Goal: Transaction & Acquisition: Book appointment/travel/reservation

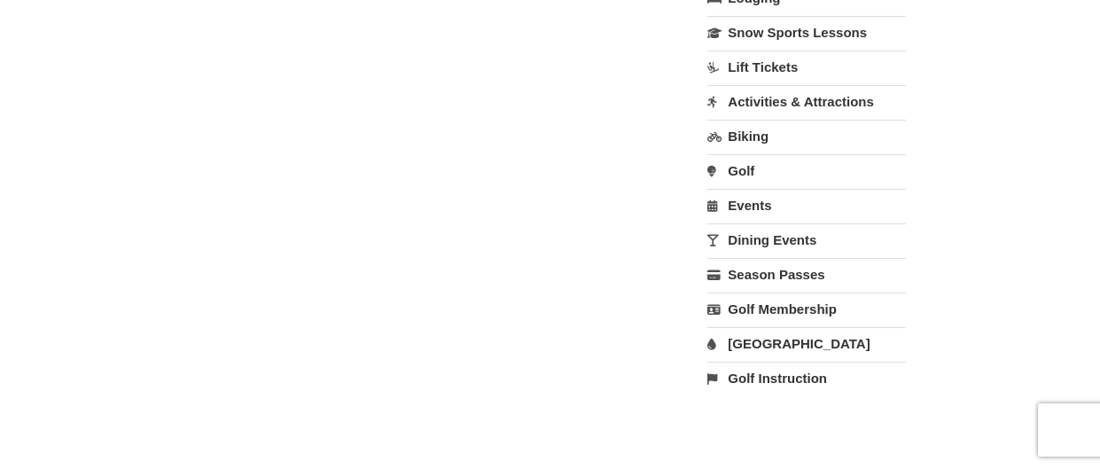
click at [803, 98] on link "Activities & Attractions" at bounding box center [807, 101] width 198 height 33
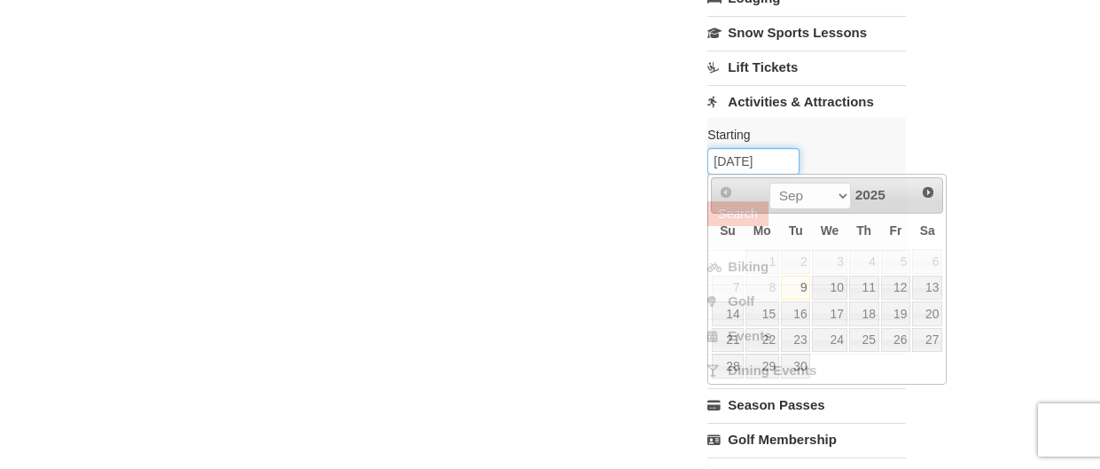
click at [731, 160] on input "[DATE]" at bounding box center [754, 161] width 92 height 27
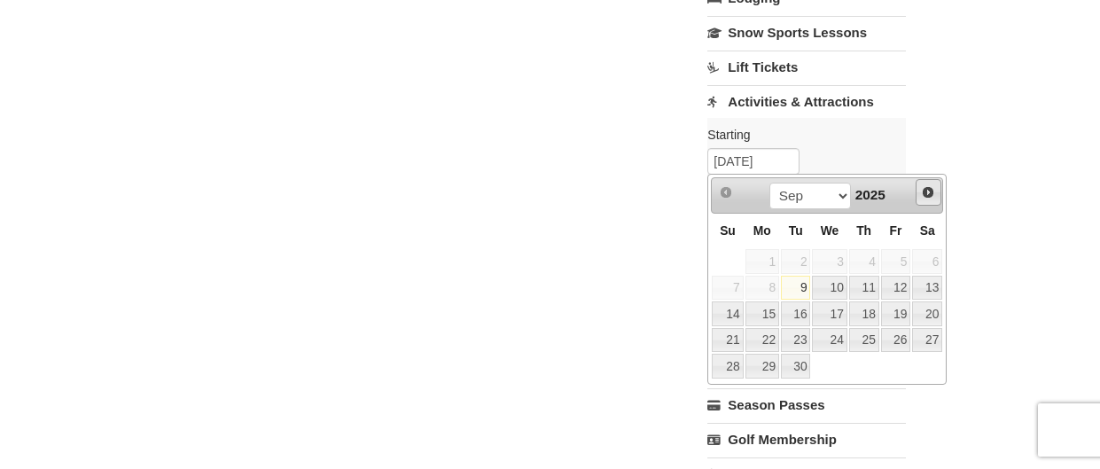
click at [929, 193] on span "Next" at bounding box center [928, 192] width 14 height 14
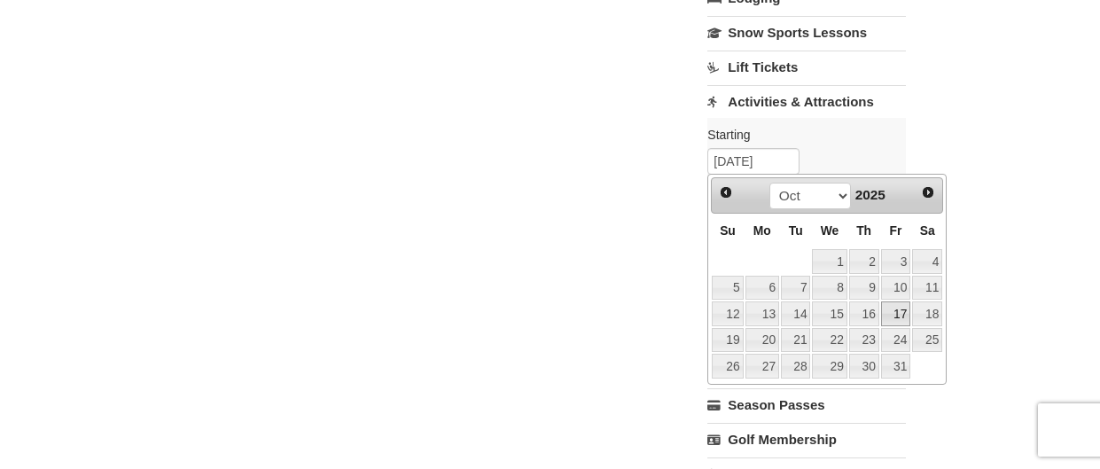
click at [899, 316] on link "17" at bounding box center [896, 313] width 30 height 25
type input "[DATE]"
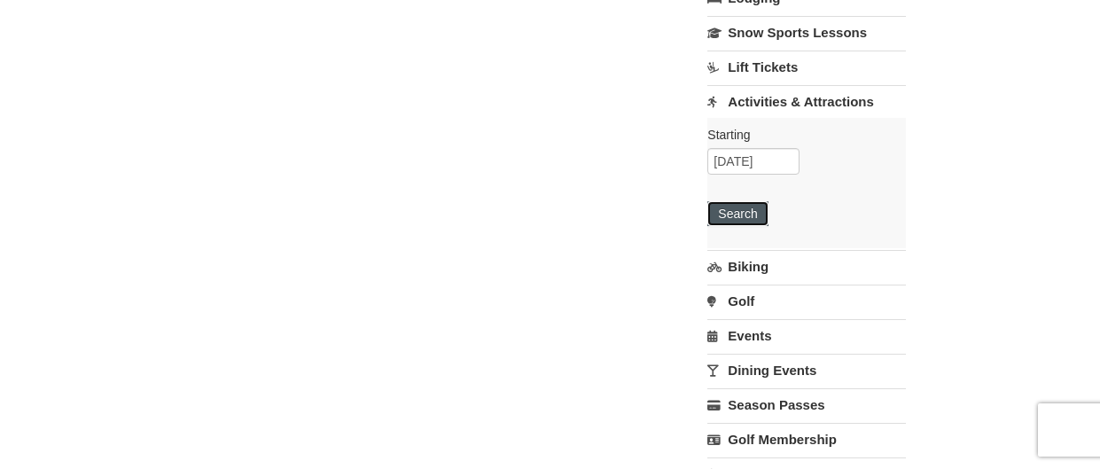
click at [747, 217] on button "Search" at bounding box center [738, 213] width 60 height 25
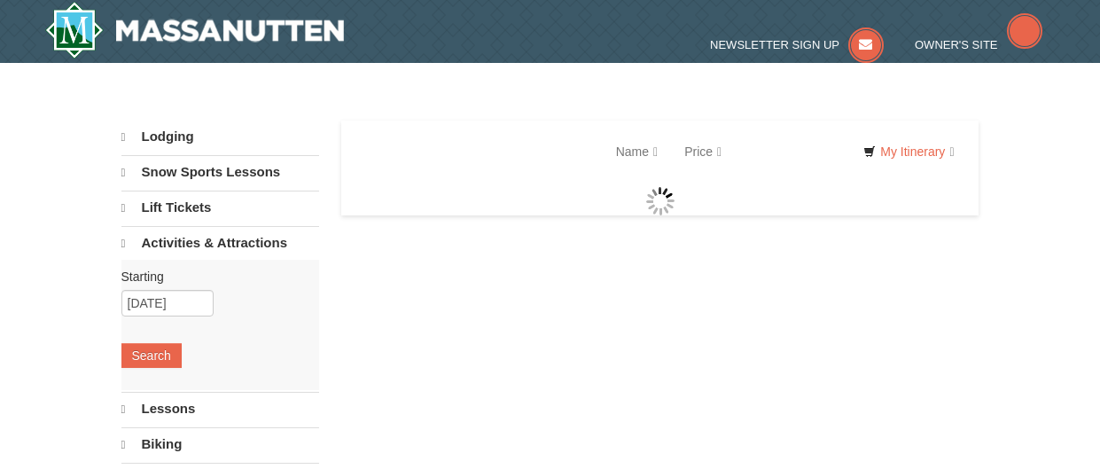
select select "9"
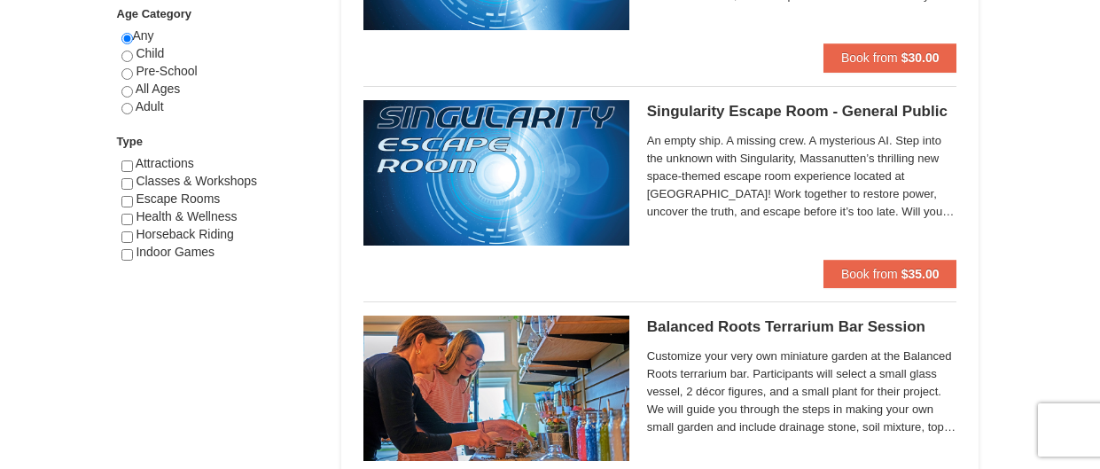
scroll to position [960, 0]
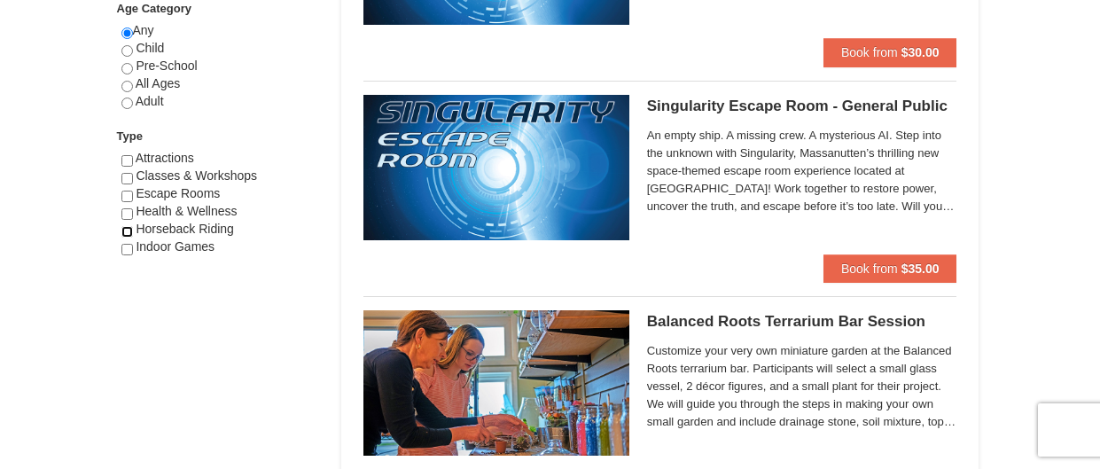
click at [122, 227] on input "checkbox" at bounding box center [127, 232] width 12 height 12
checkbox input "true"
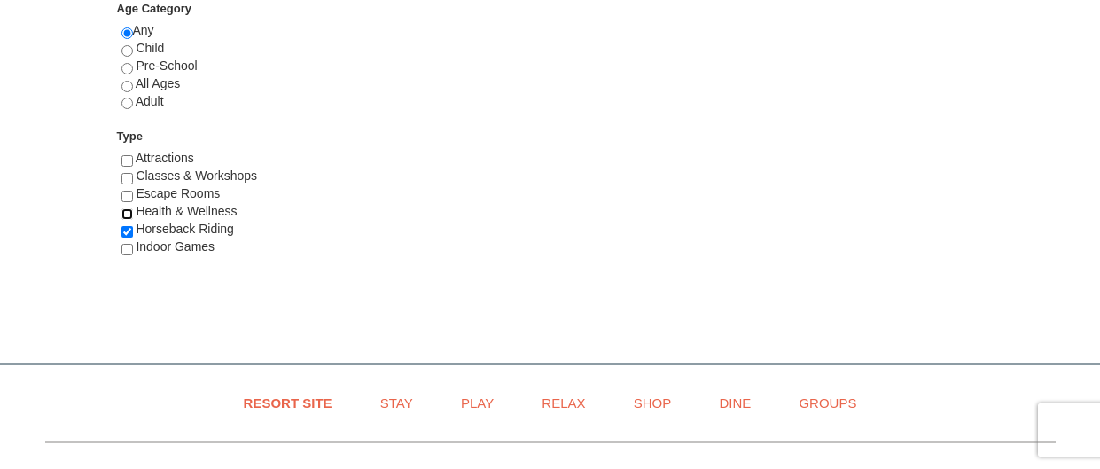
click at [125, 209] on input "checkbox" at bounding box center [127, 214] width 12 height 12
checkbox input "true"
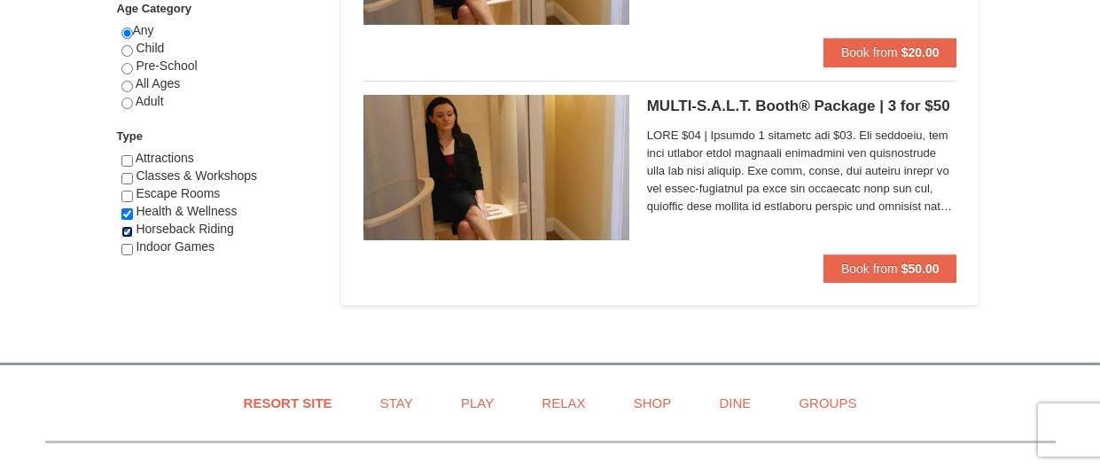
click at [127, 226] on input "checkbox" at bounding box center [127, 232] width 12 height 12
checkbox input "false"
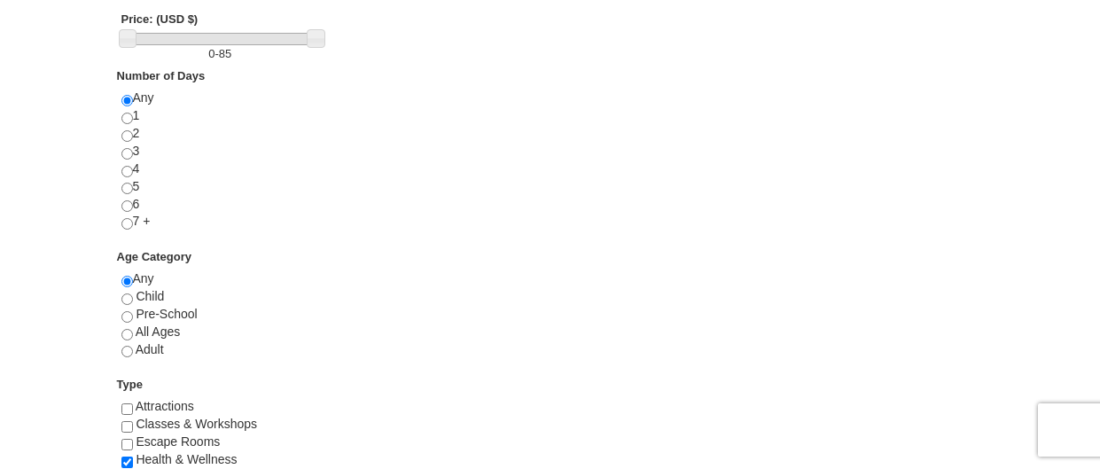
scroll to position [713, 0]
click at [126, 351] on input "radio" at bounding box center [127, 351] width 12 height 12
radio input "true"
click at [130, 457] on input "checkbox" at bounding box center [127, 462] width 12 height 12
checkbox input "false"
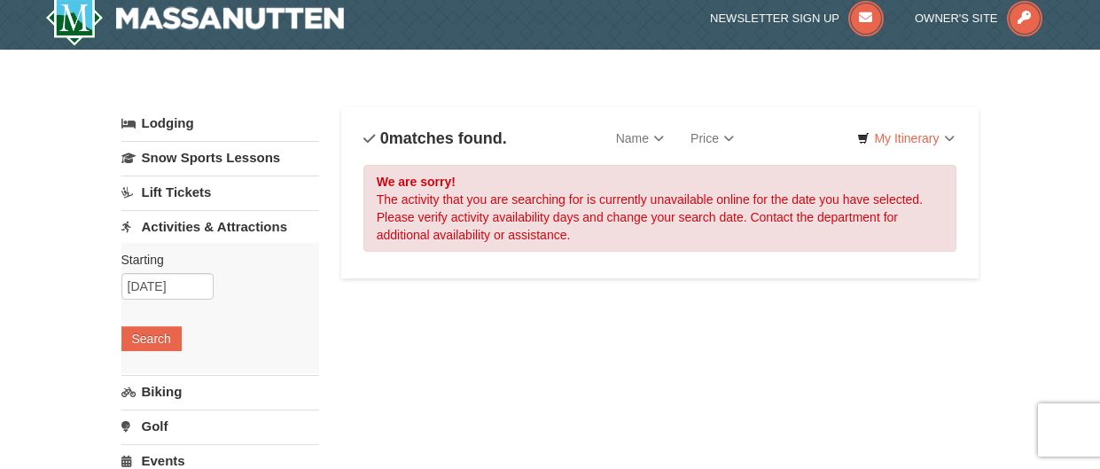
scroll to position [0, 0]
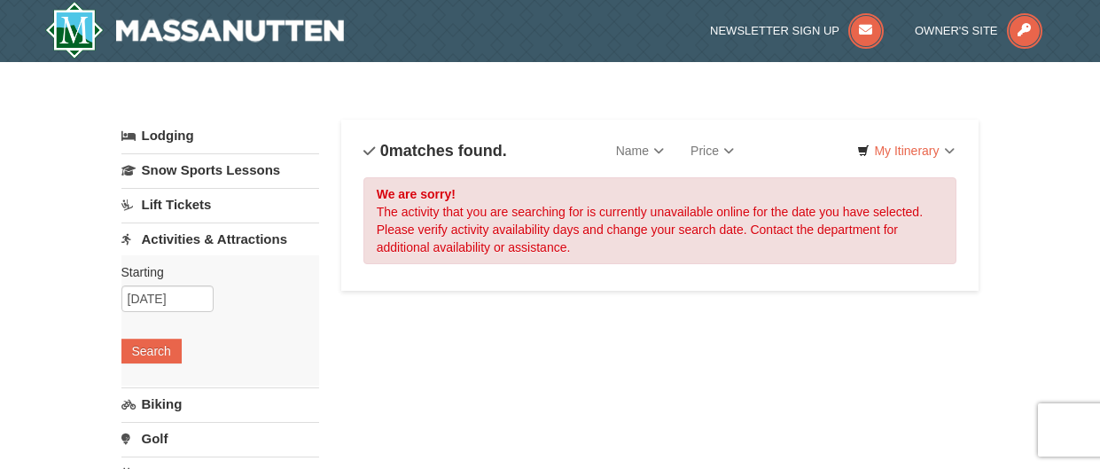
click at [186, 237] on link "Activities & Attractions" at bounding box center [220, 239] width 198 height 33
